Goal: Information Seeking & Learning: Learn about a topic

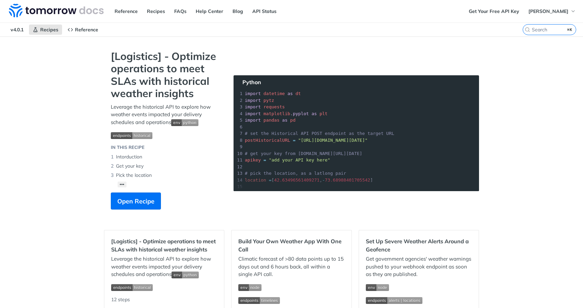
scroll to position [171, 0]
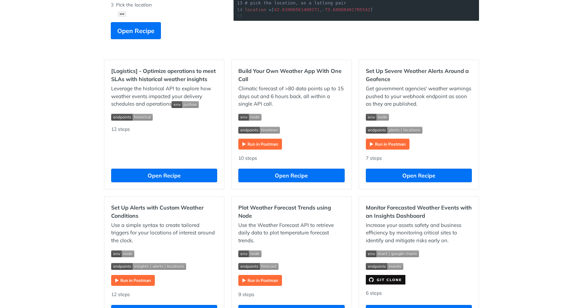
click at [253, 282] on img "Expand image" at bounding box center [260, 280] width 44 height 11
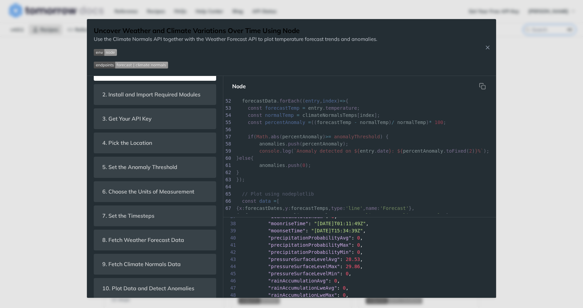
scroll to position [180, 0]
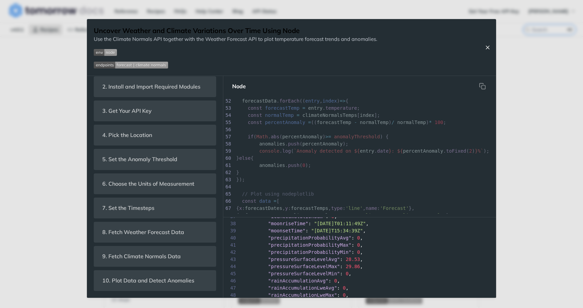
click at [490, 49] on icon "Close Recipe" at bounding box center [488, 47] width 6 height 6
